Goal: Task Accomplishment & Management: Use online tool/utility

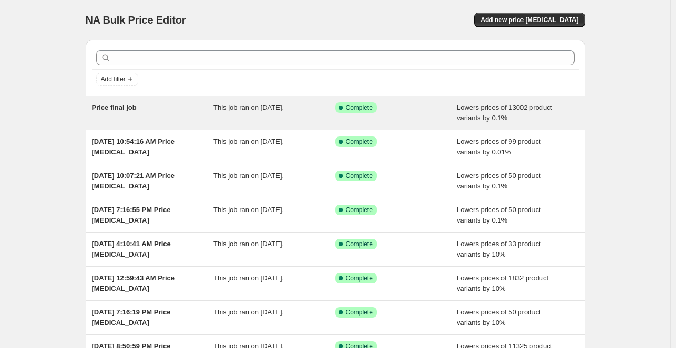
click at [225, 105] on span "This job ran on [DATE]." at bounding box center [248, 108] width 70 height 8
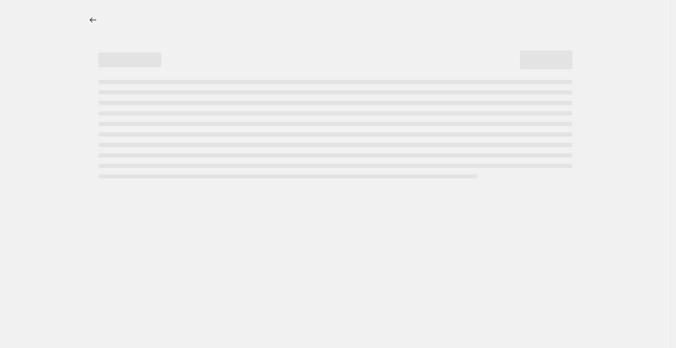
select select "percentage"
select select "pp"
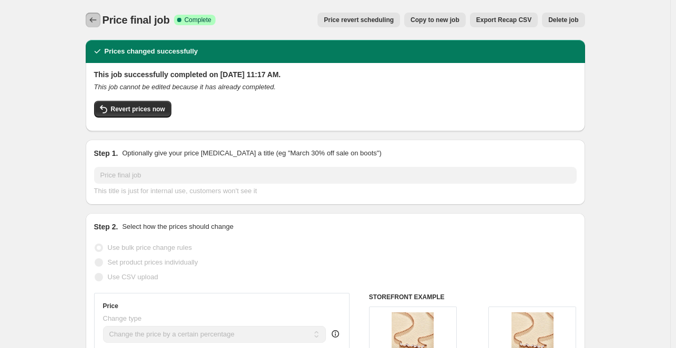
click at [96, 20] on icon "Price change jobs" at bounding box center [92, 19] width 7 height 5
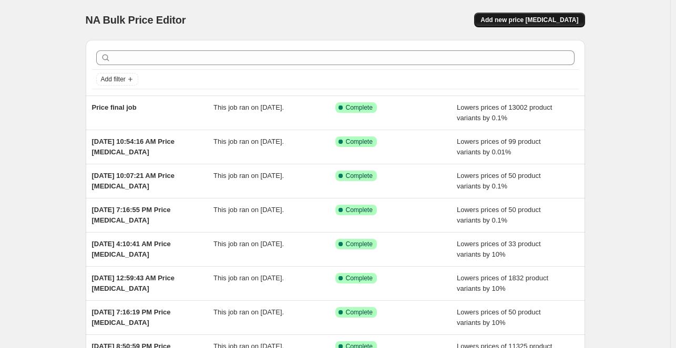
click at [519, 16] on span "Add new price change job" at bounding box center [529, 20] width 98 height 8
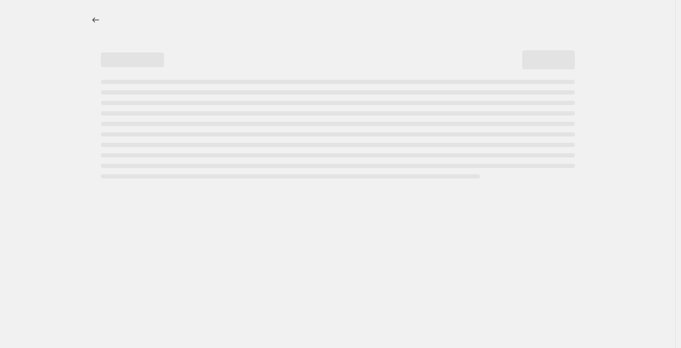
select select "percentage"
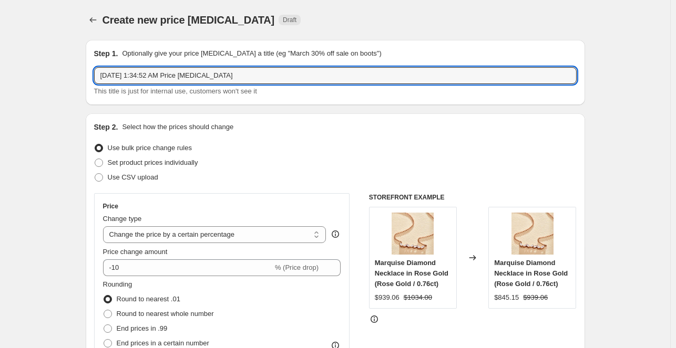
drag, startPoint x: 181, startPoint y: 77, endPoint x: 29, endPoint y: 91, distance: 152.0
click at [178, 72] on input "Price change job" at bounding box center [335, 75] width 482 height 17
type input "Price change job 1"
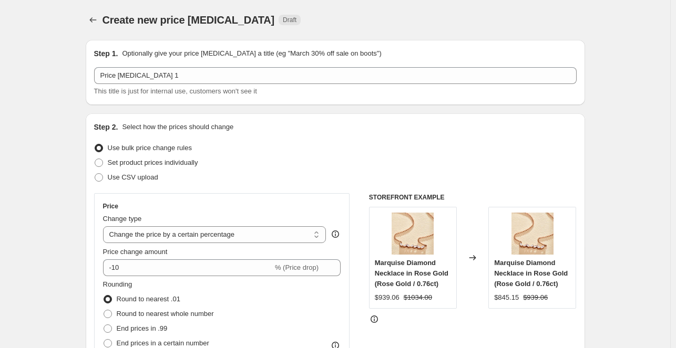
click at [248, 154] on div "Use bulk price change rules" at bounding box center [335, 148] width 482 height 15
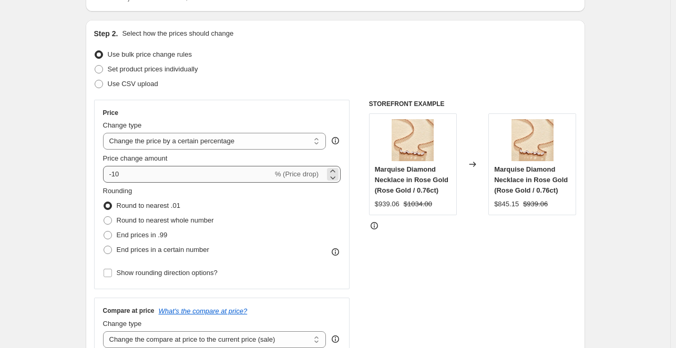
scroll to position [95, 0]
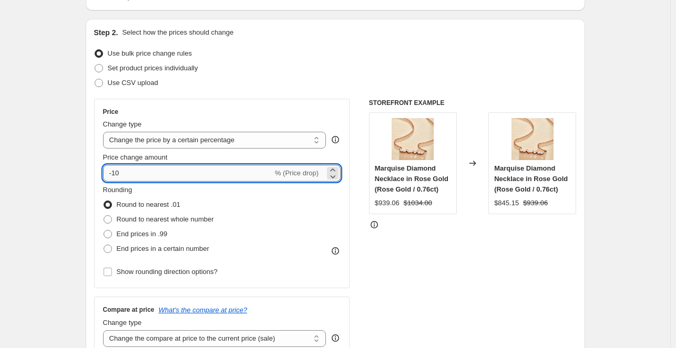
click at [168, 169] on input "-10" at bounding box center [188, 173] width 170 height 17
click at [116, 175] on input "-10" at bounding box center [188, 173] width 170 height 17
click at [143, 171] on input "-0.010" at bounding box center [188, 173] width 170 height 17
type input "-0.01"
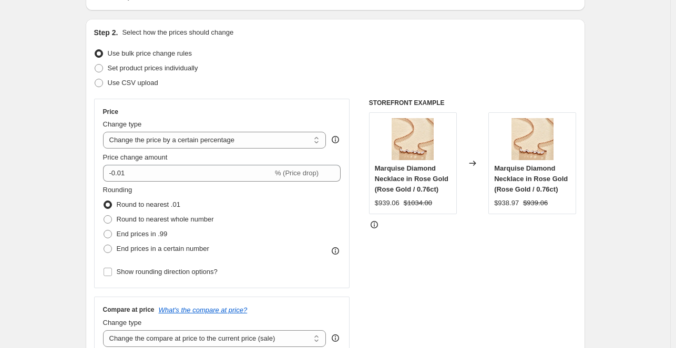
click at [401, 235] on div "STOREFRONT EXAMPLE Marquise Diamond Necklace in Rose Gold (Rose Gold / 0.76ct) …" at bounding box center [473, 227] width 208 height 257
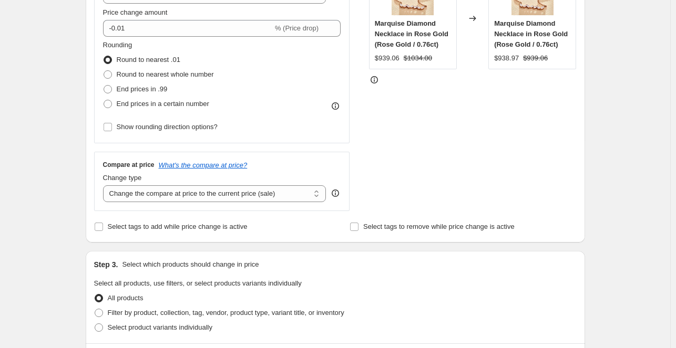
scroll to position [244, 0]
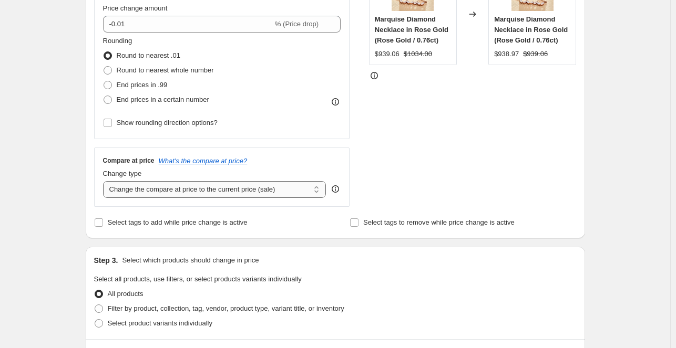
click at [279, 188] on select "Change the compare at price to the current price (sale) Change the compare at p…" at bounding box center [214, 189] width 223 height 17
select select "pp"
click at [105, 181] on select "Change the compare at price to the current price (sale) Change the compare at p…" at bounding box center [214, 189] width 223 height 17
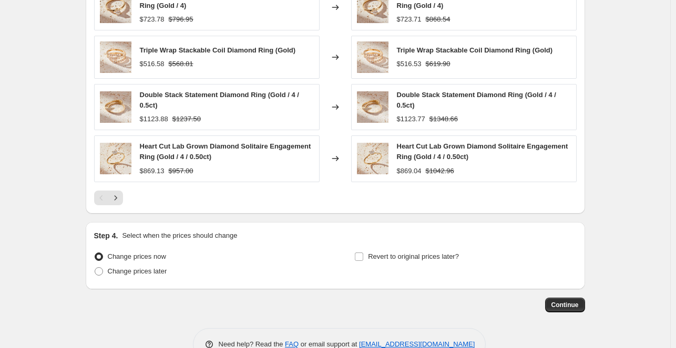
scroll to position [828, 0]
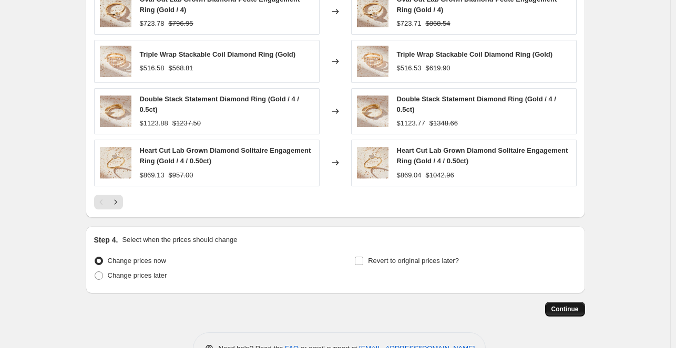
click at [562, 305] on span "Continue" at bounding box center [564, 309] width 27 height 8
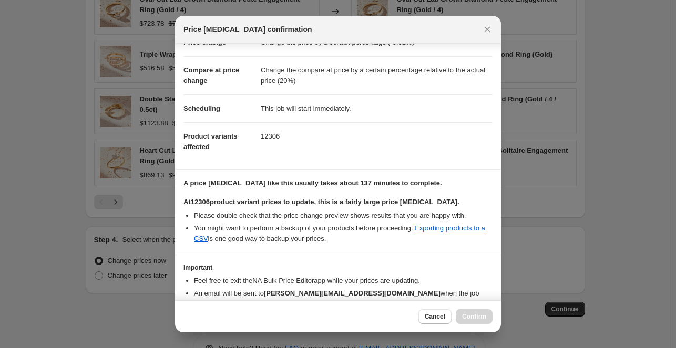
scroll to position [86, 0]
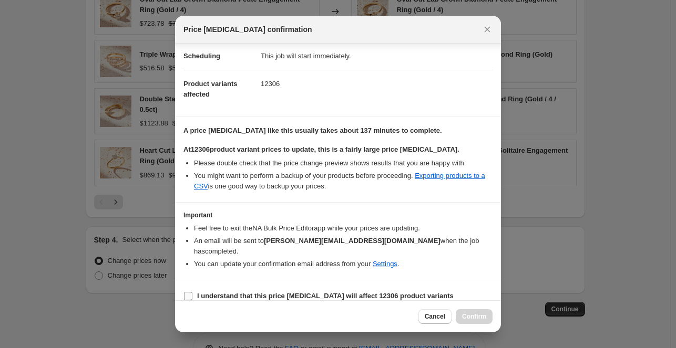
click at [408, 292] on b "I understand that this price change job will affect 12306 product variants" at bounding box center [325, 296] width 256 height 8
click at [192, 292] on input "I understand that this price change job will affect 12306 product variants" at bounding box center [188, 296] width 8 height 8
checkbox input "true"
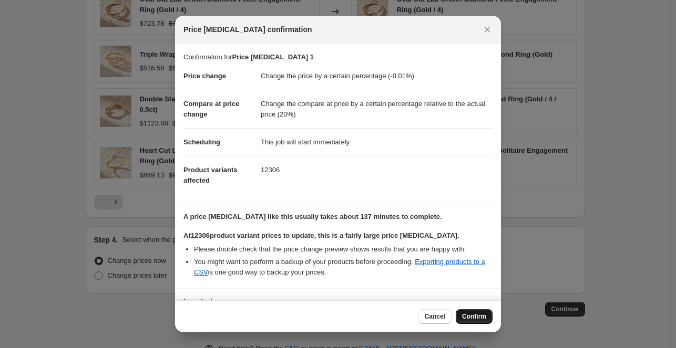
click at [476, 315] on span "Confirm" at bounding box center [474, 317] width 24 height 8
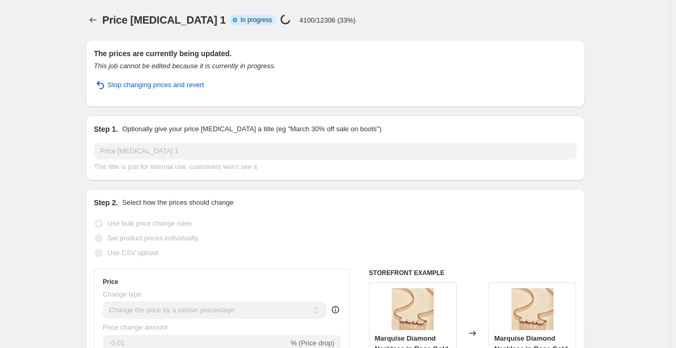
click at [352, 20] on div "Price change job 1 Info Partially complete In progress Price change job in prog…" at bounding box center [343, 20] width 482 height 15
